Goal: Navigation & Orientation: Find specific page/section

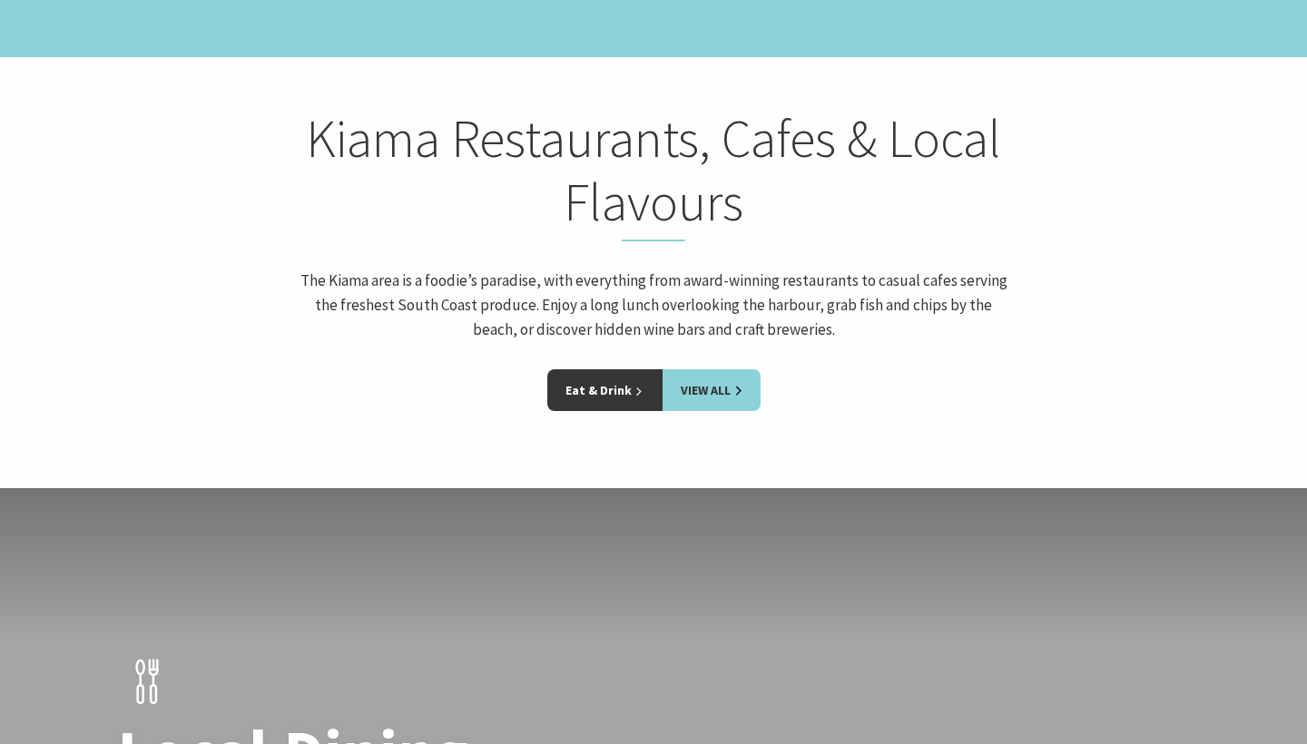
scroll to position [2590, 0]
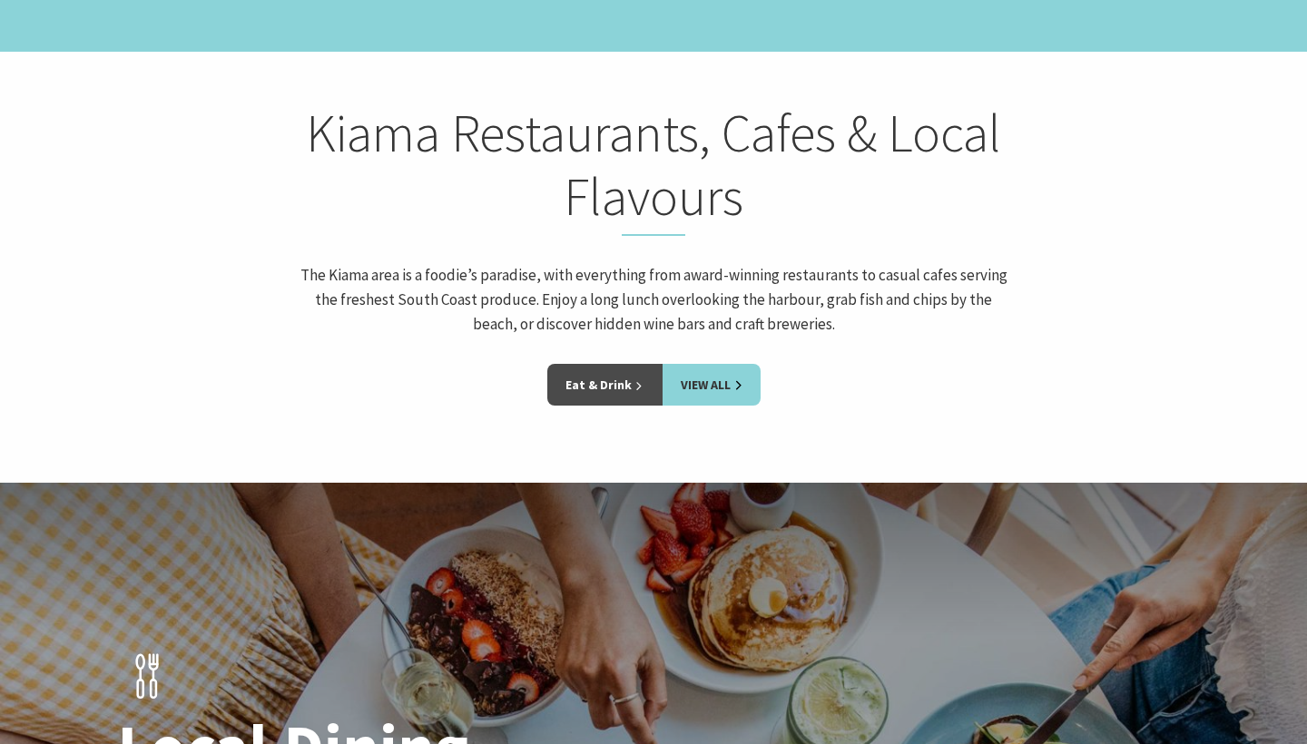
click at [616, 364] on link "Eat & Drink" at bounding box center [604, 385] width 115 height 42
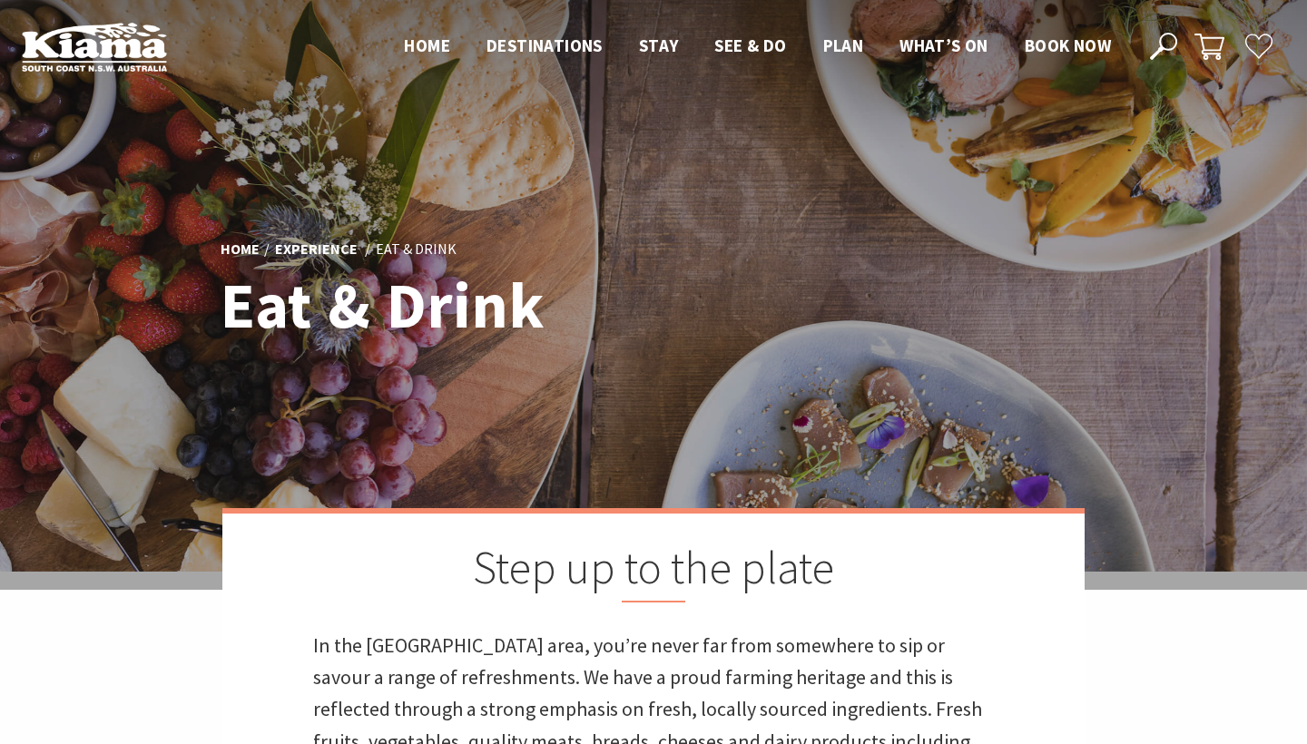
scroll to position [5, 0]
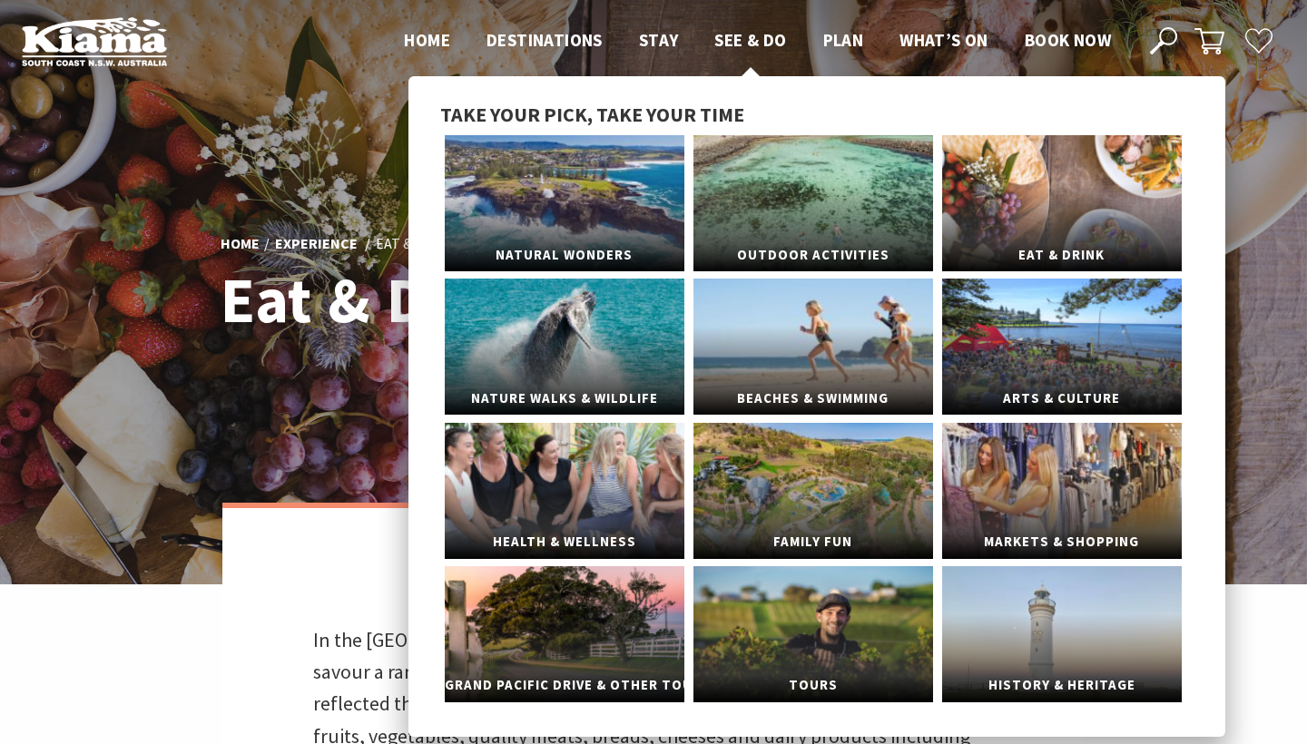
click at [737, 41] on span "See & Do" at bounding box center [750, 40] width 72 height 22
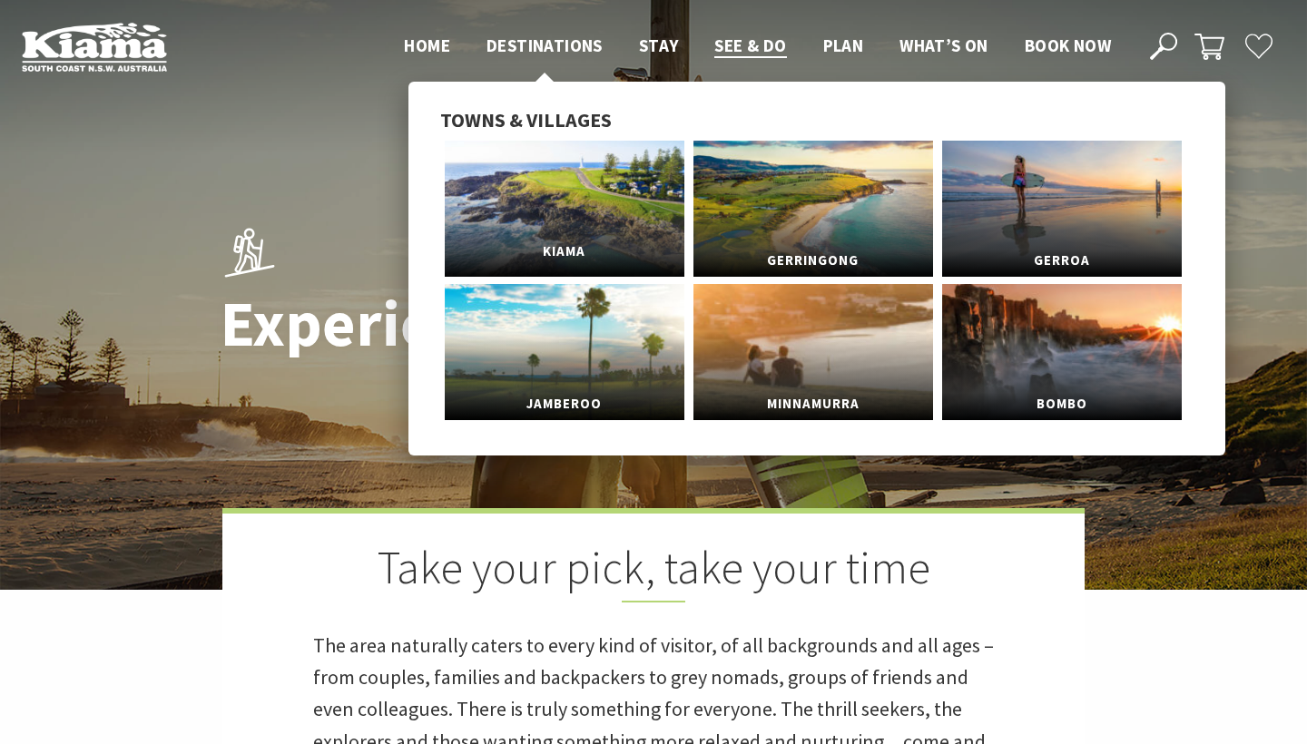
click at [538, 186] on link "Kiama" at bounding box center [565, 209] width 240 height 136
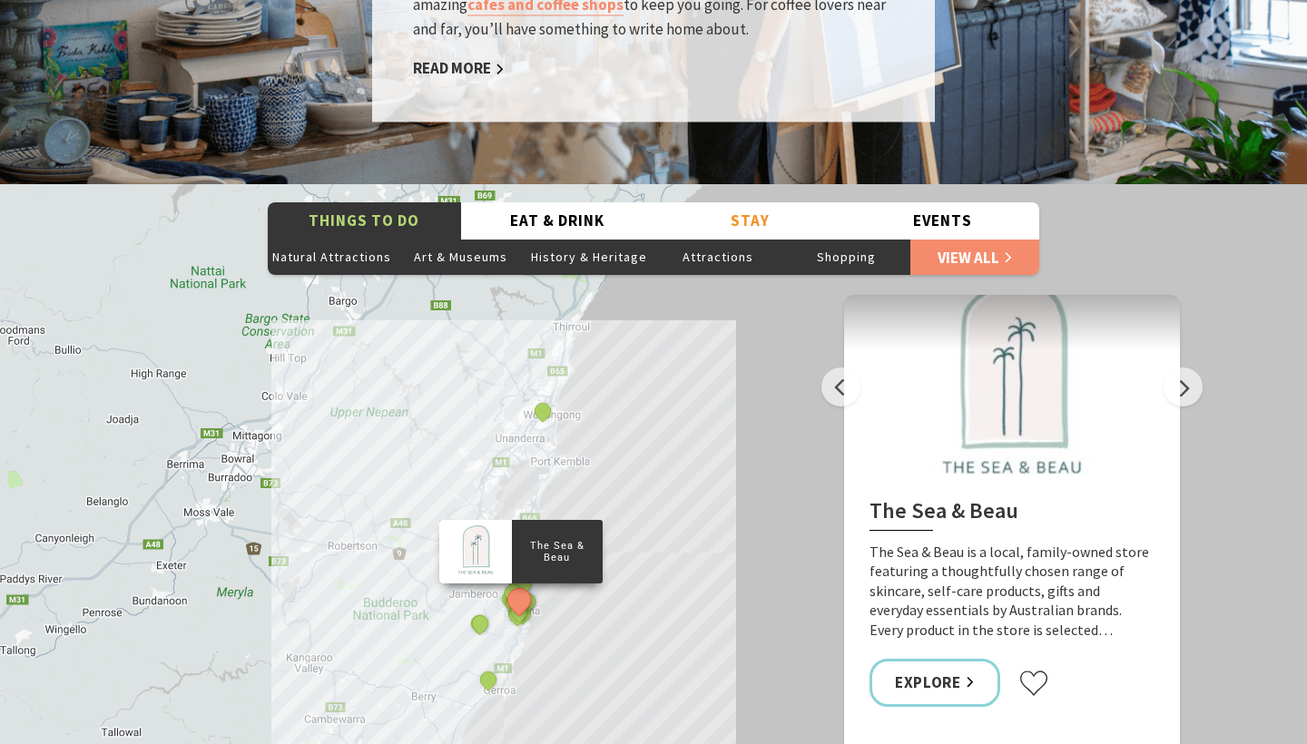
scroll to position [3170, 0]
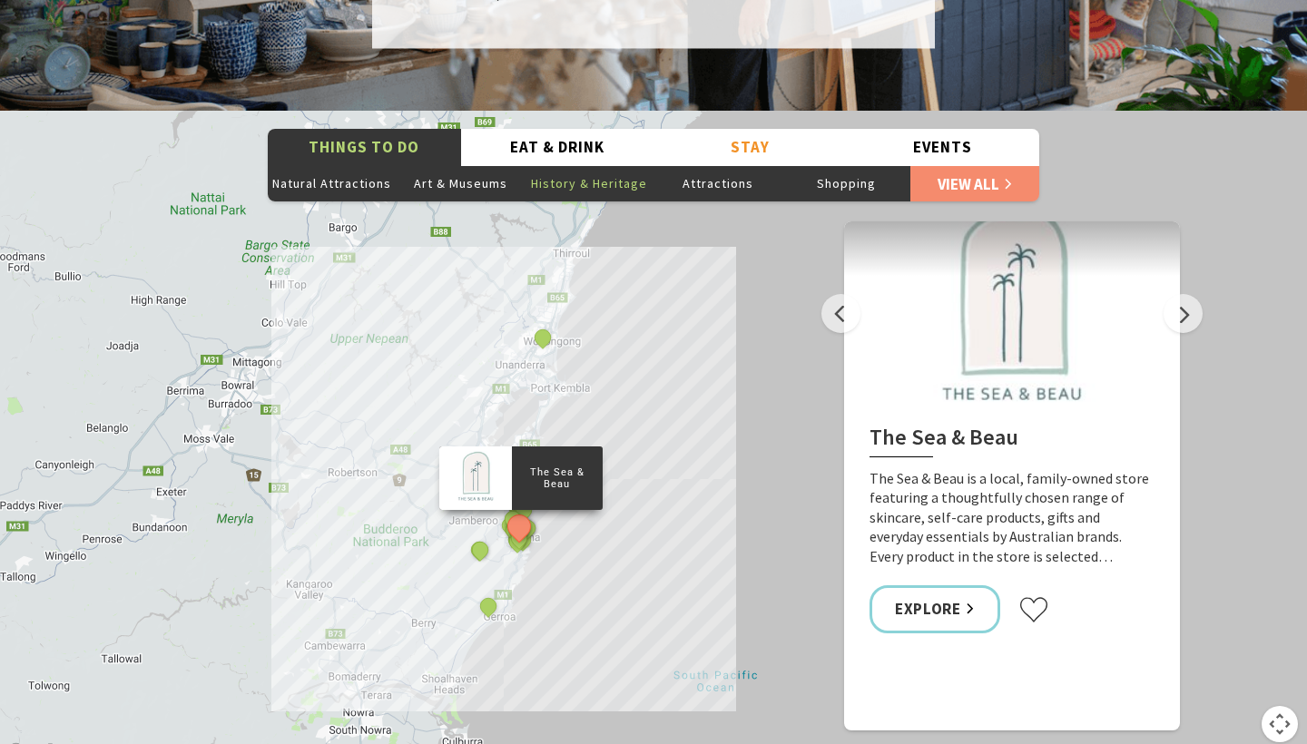
click at [606, 165] on button "History & Heritage" at bounding box center [589, 183] width 129 height 36
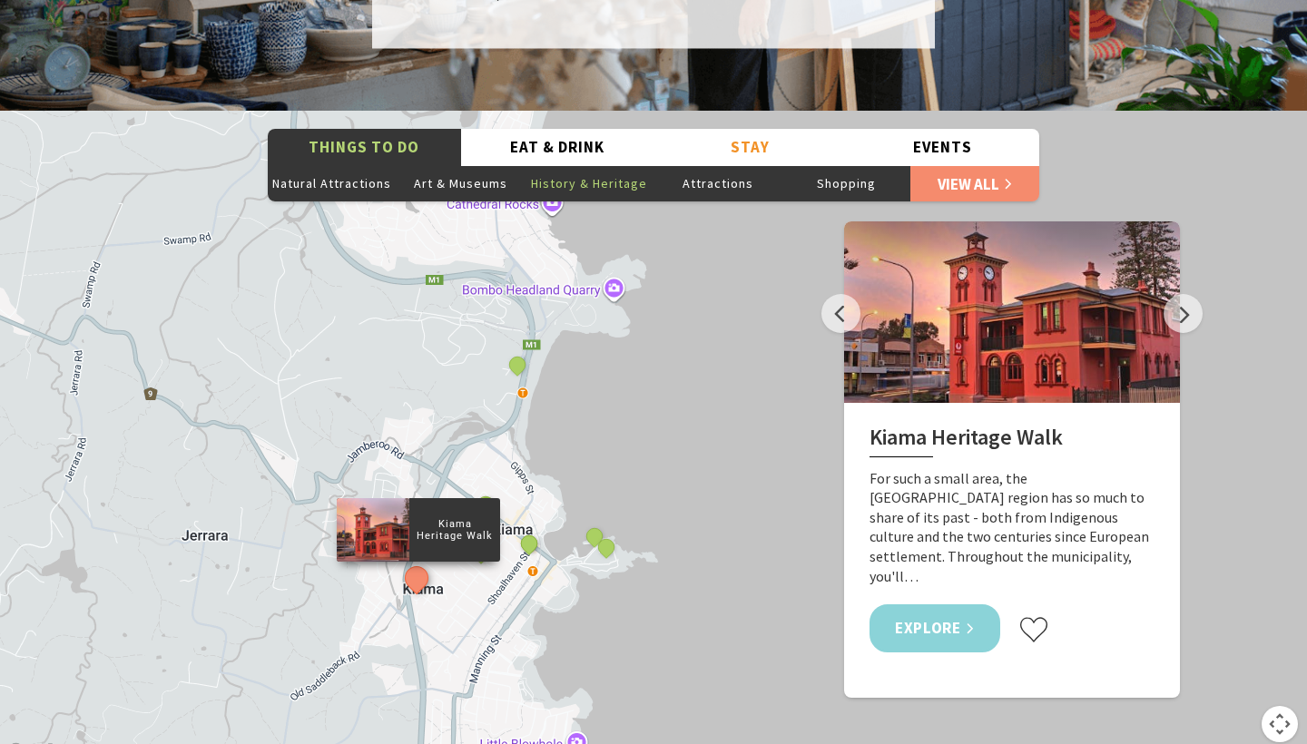
click at [939, 605] on link "Explore" at bounding box center [935, 629] width 131 height 48
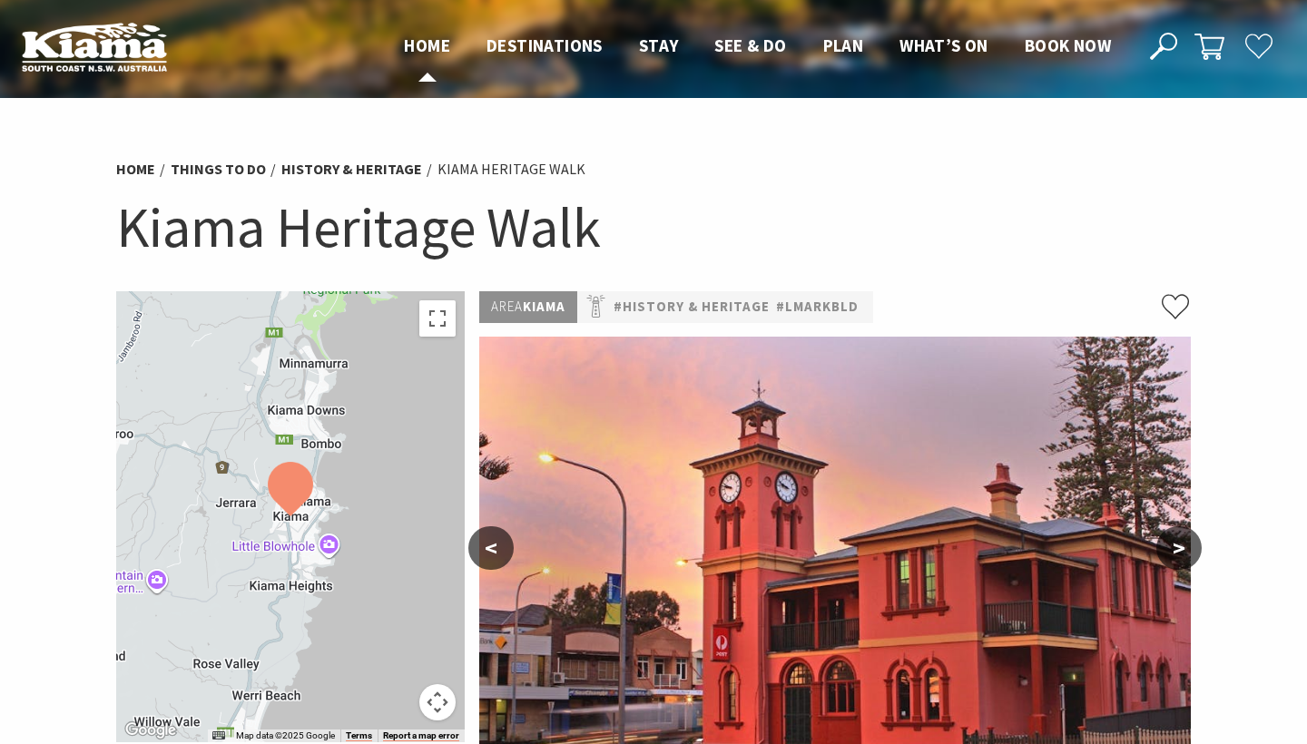
click at [431, 46] on span "Home" at bounding box center [427, 45] width 46 height 22
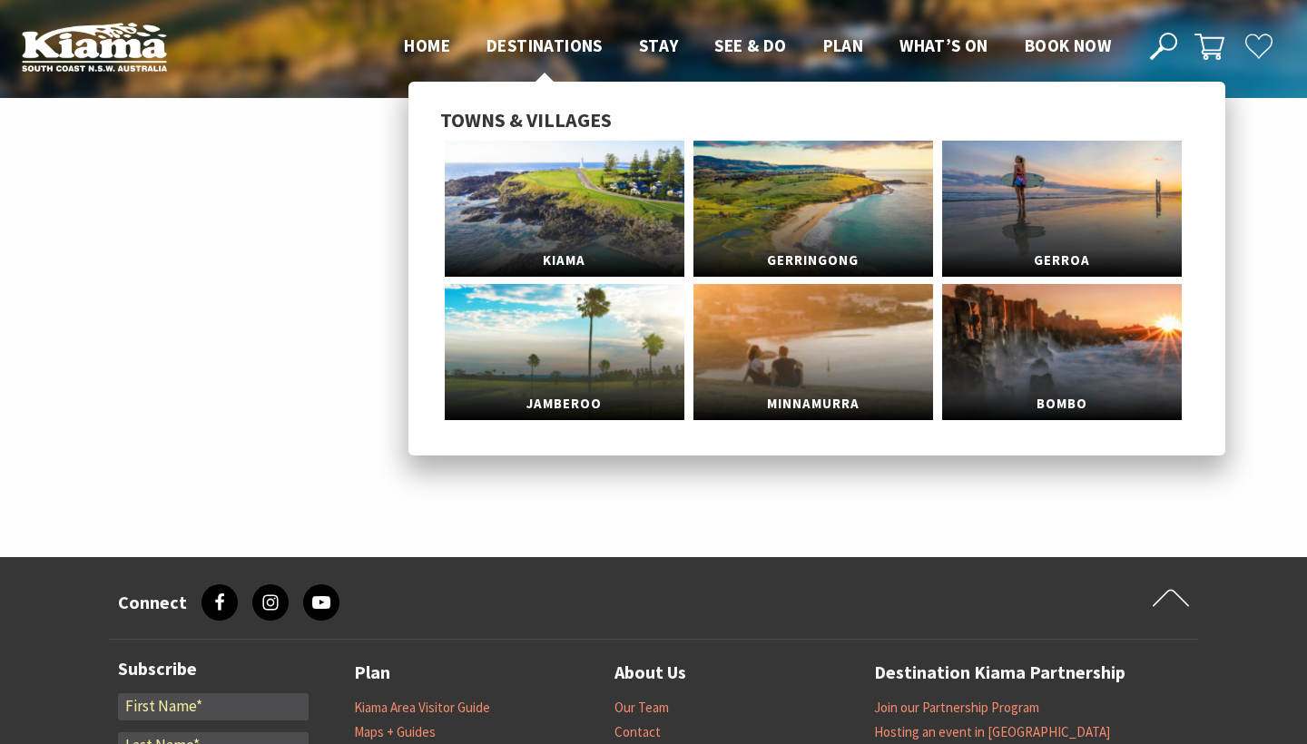
click at [516, 50] on span "Destinations" at bounding box center [545, 45] width 116 height 22
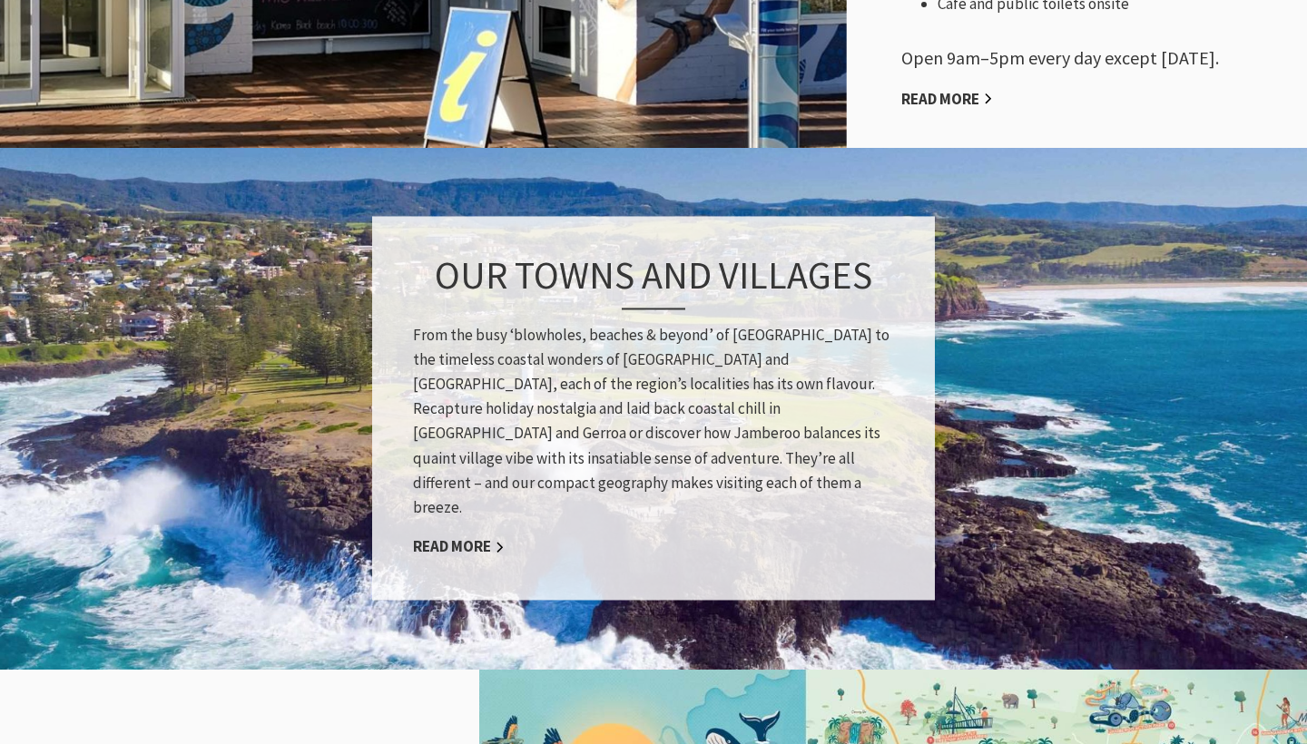
scroll to position [1362, 0]
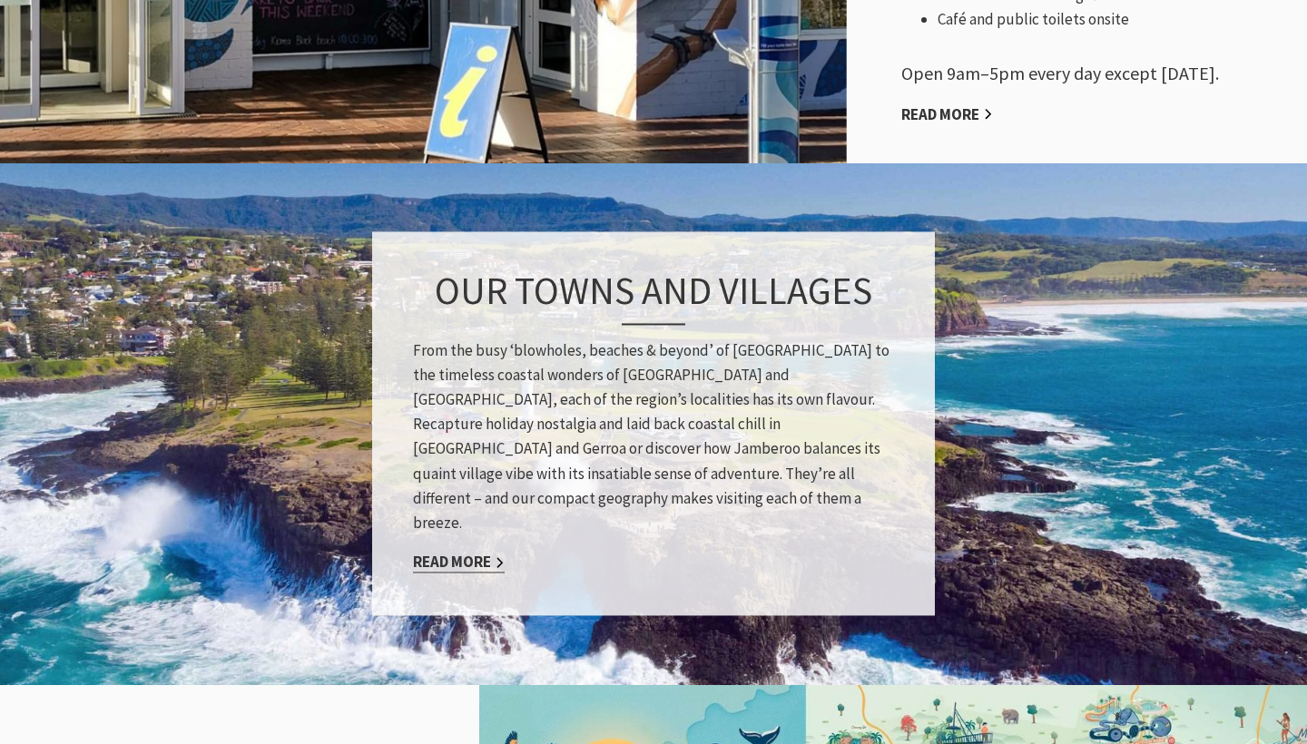
click at [460, 553] on link "Read More" at bounding box center [459, 563] width 92 height 21
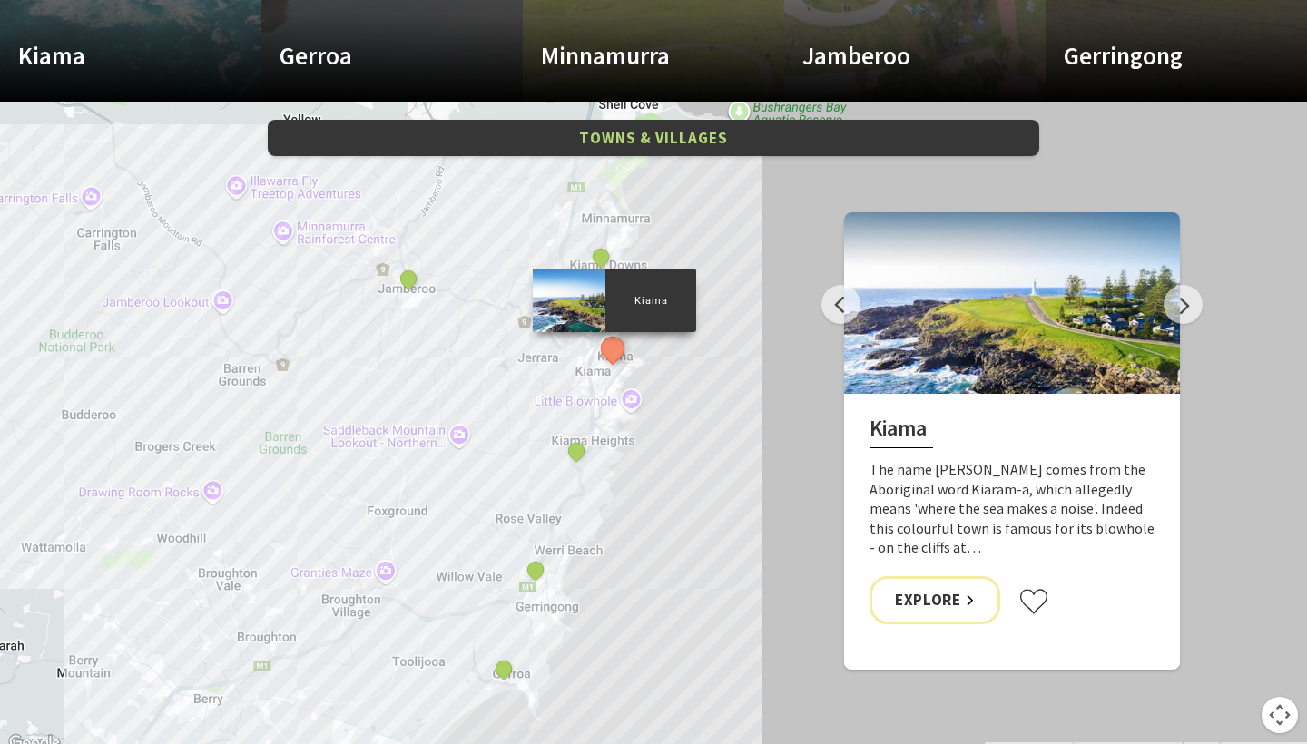
scroll to position [1192, 0]
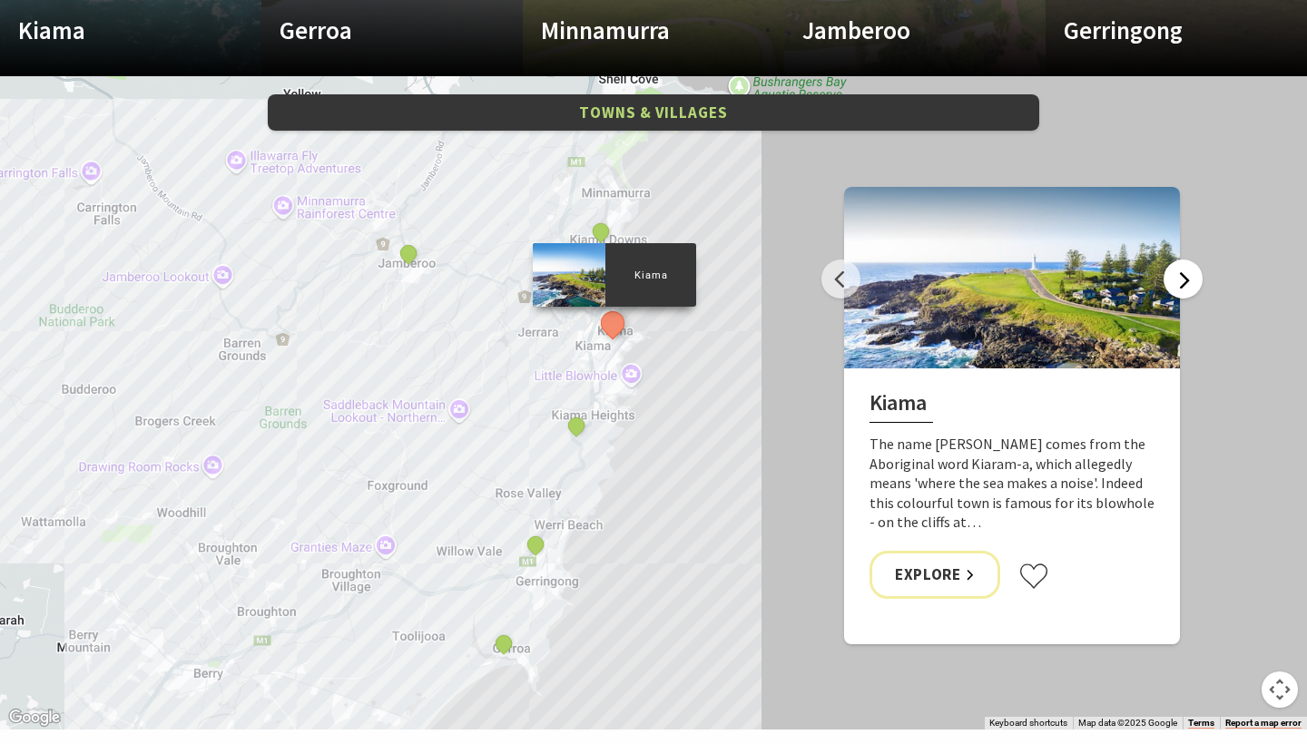
click at [1177, 283] on button "Next" at bounding box center [1183, 279] width 39 height 39
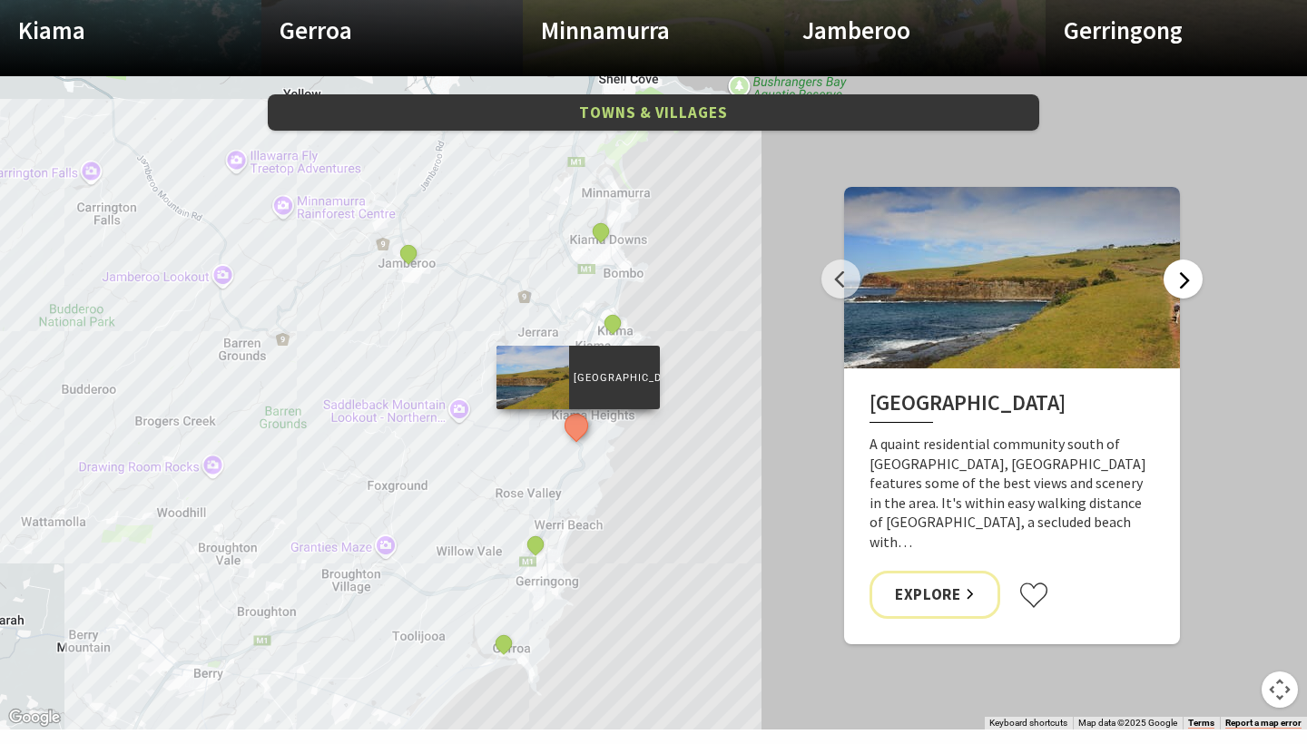
click at [1177, 283] on button "Next" at bounding box center [1183, 279] width 39 height 39
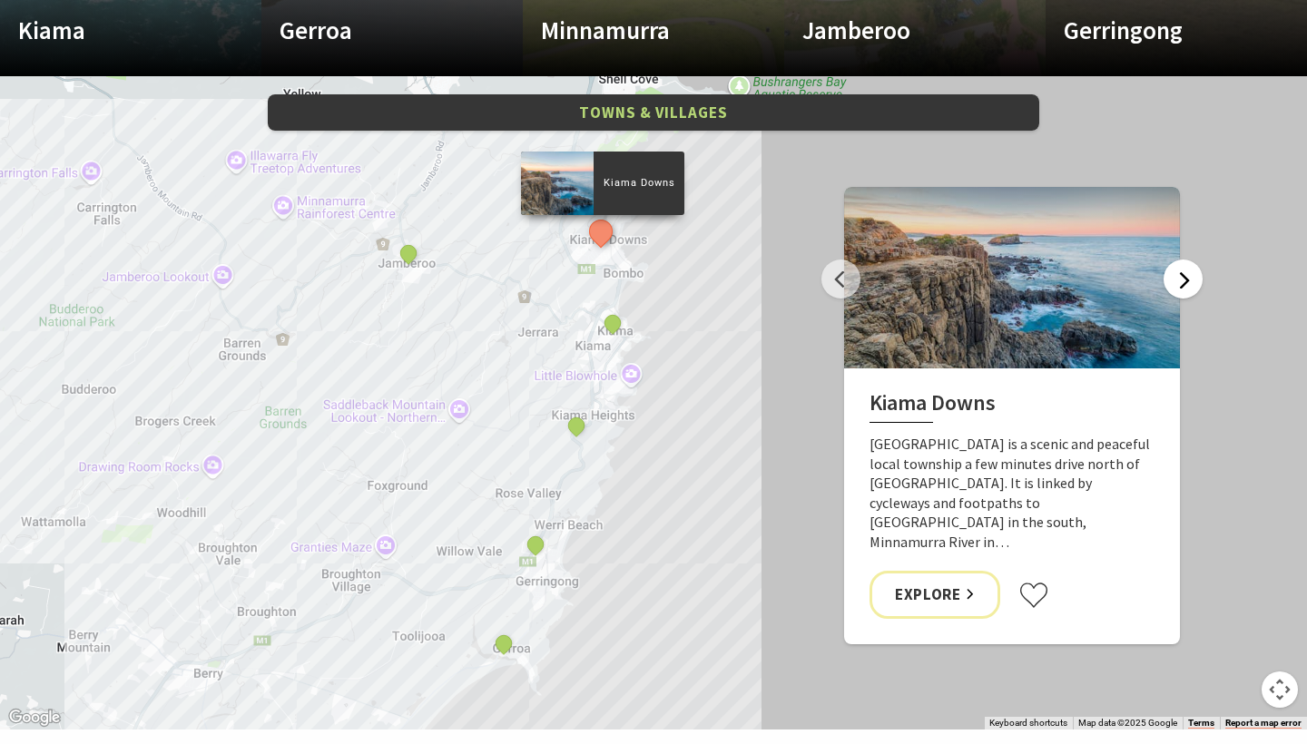
click at [1177, 283] on button "Next" at bounding box center [1183, 279] width 39 height 39
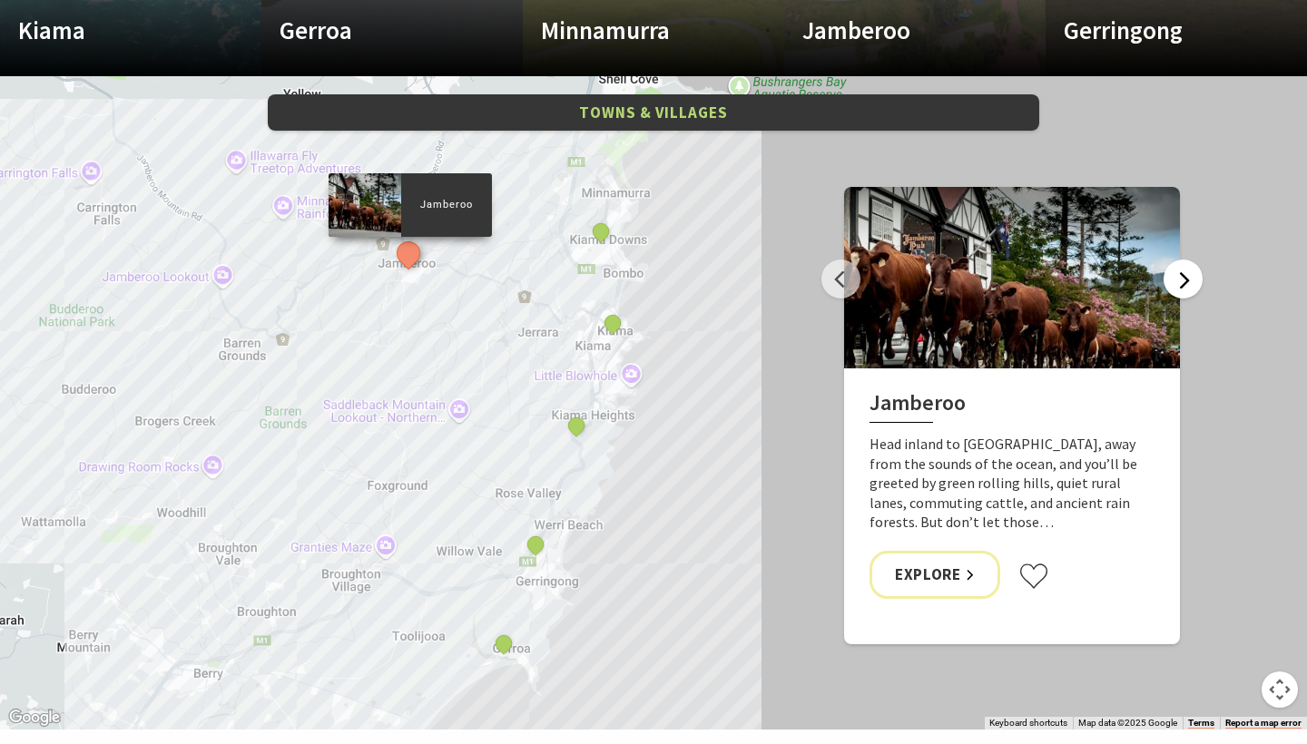
click at [1177, 283] on button "Next" at bounding box center [1183, 279] width 39 height 39
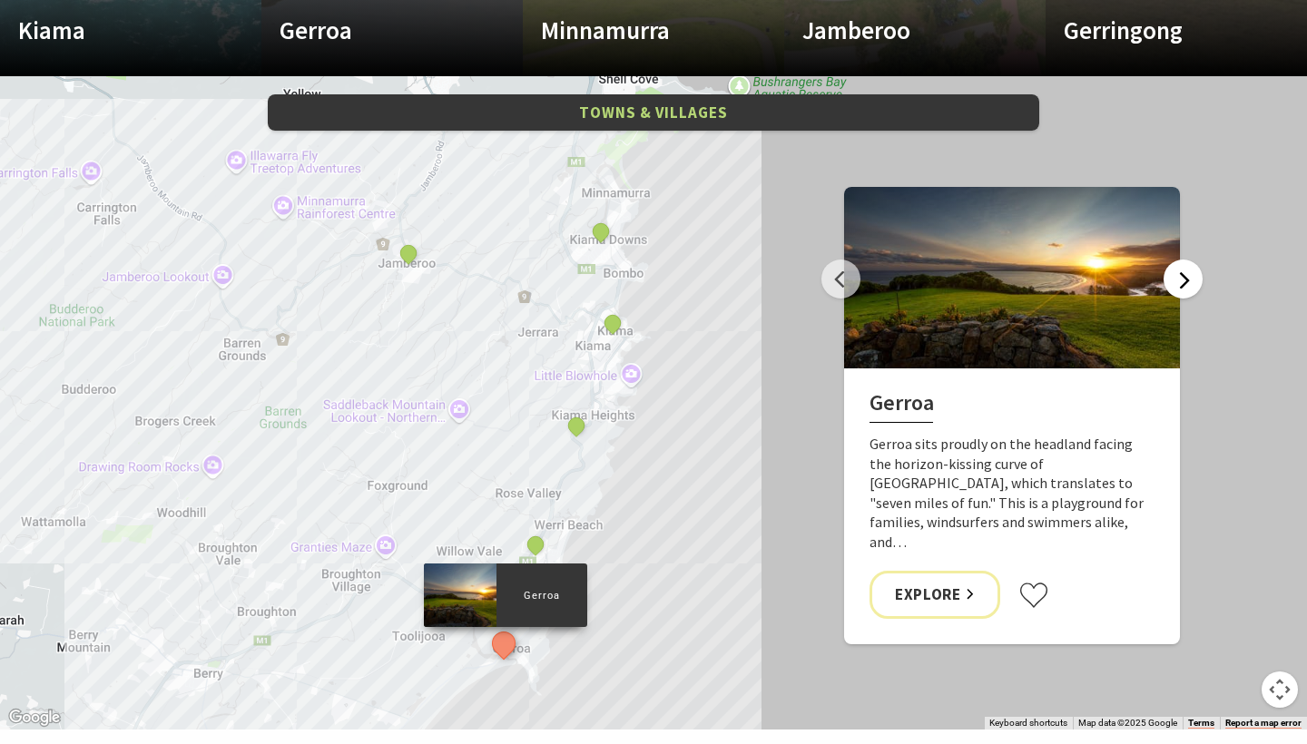
click at [1177, 283] on button "Next" at bounding box center [1183, 279] width 39 height 39
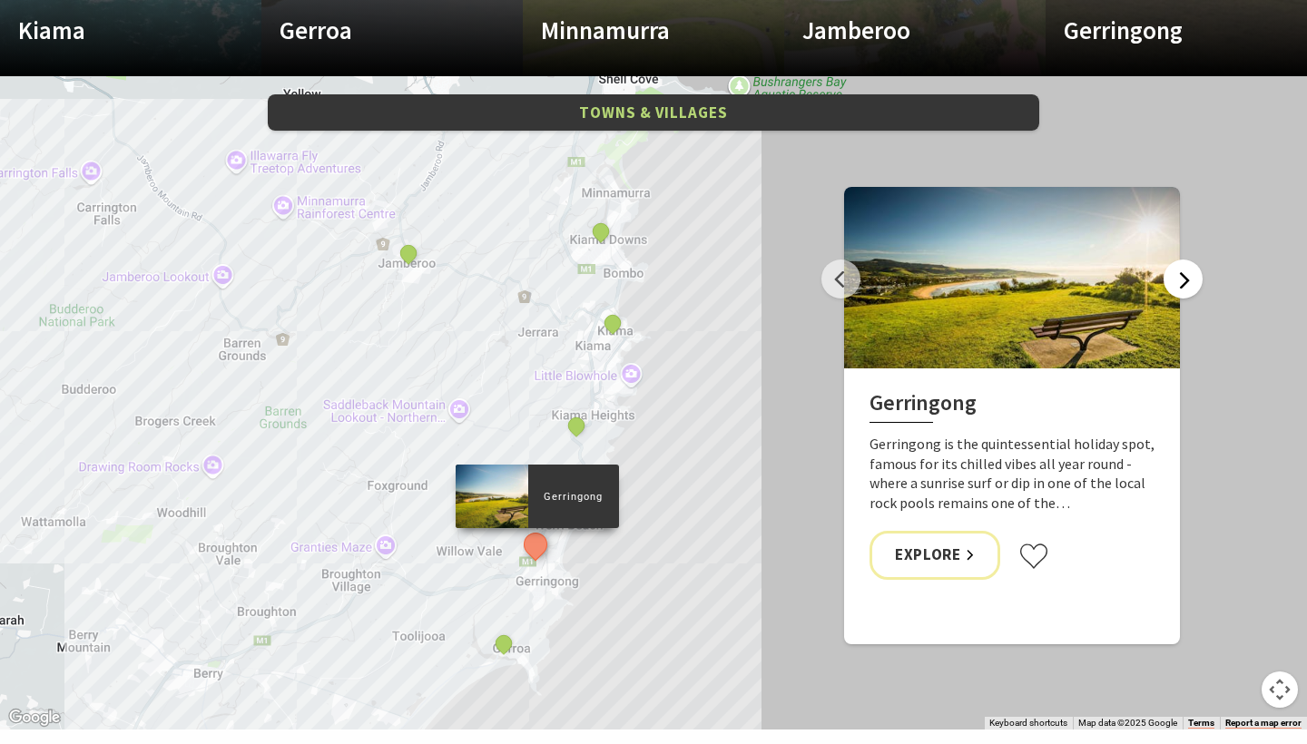
click at [1177, 283] on button "Next" at bounding box center [1183, 279] width 39 height 39
